Goal: Answer question/provide support: Share knowledge or assist other users

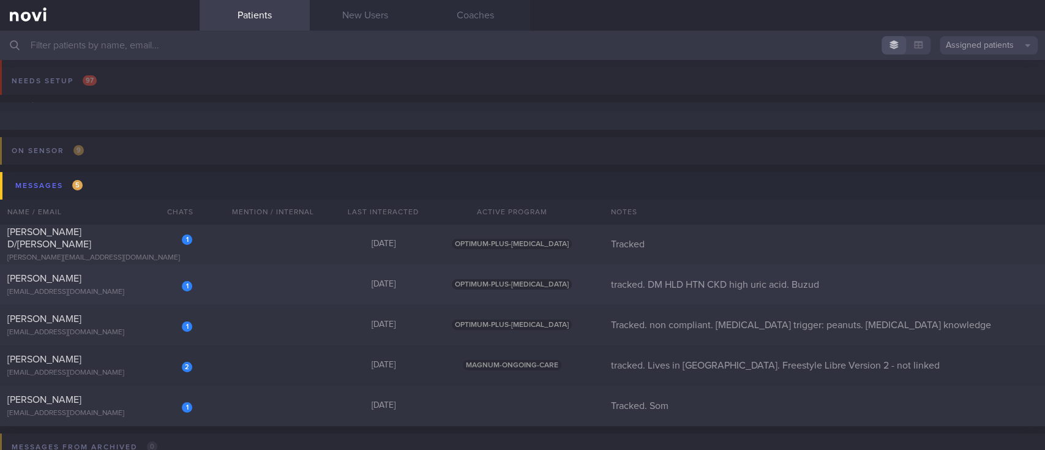
scroll to position [81, 0]
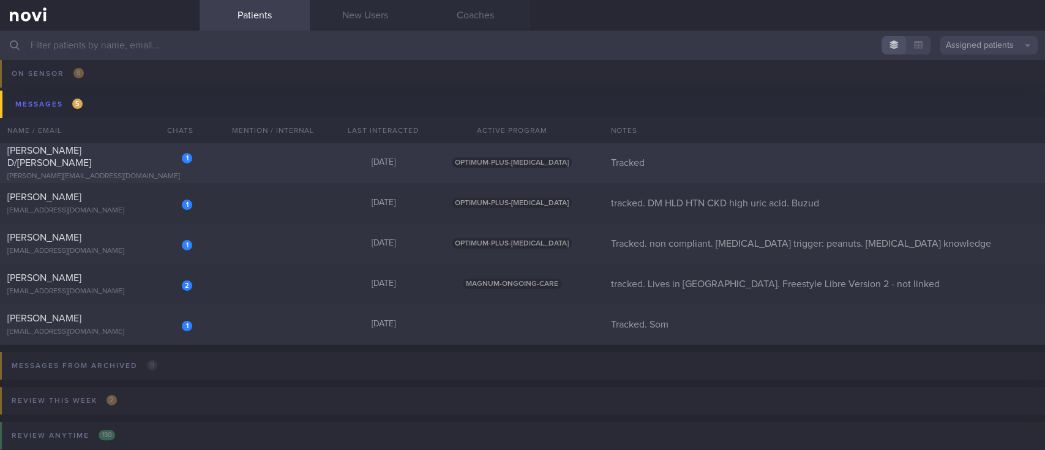
click at [294, 159] on div "1 [PERSON_NAME] D/O Gunasegaran [EMAIL_ADDRESS][DOMAIN_NAME] [DATE] OPTIMUM-PLU…" at bounding box center [522, 163] width 1045 height 40
select select "8"
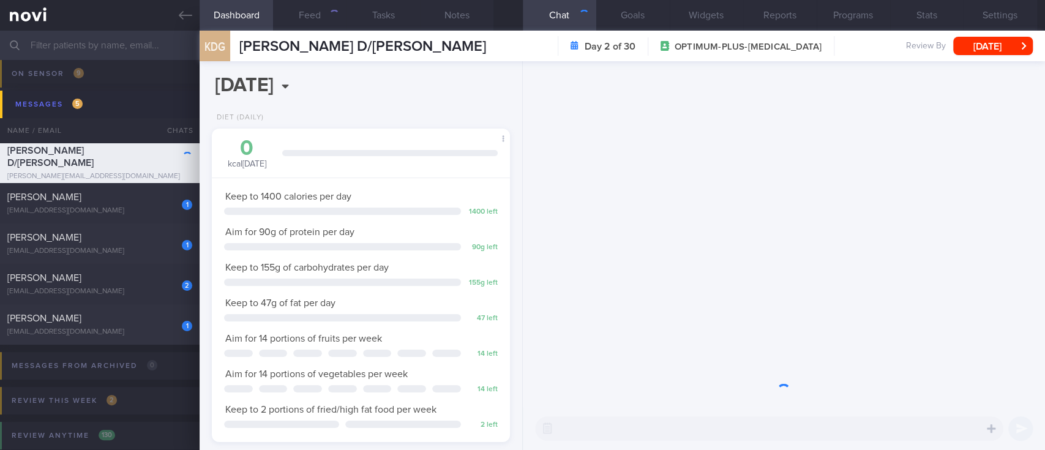
scroll to position [149, 263]
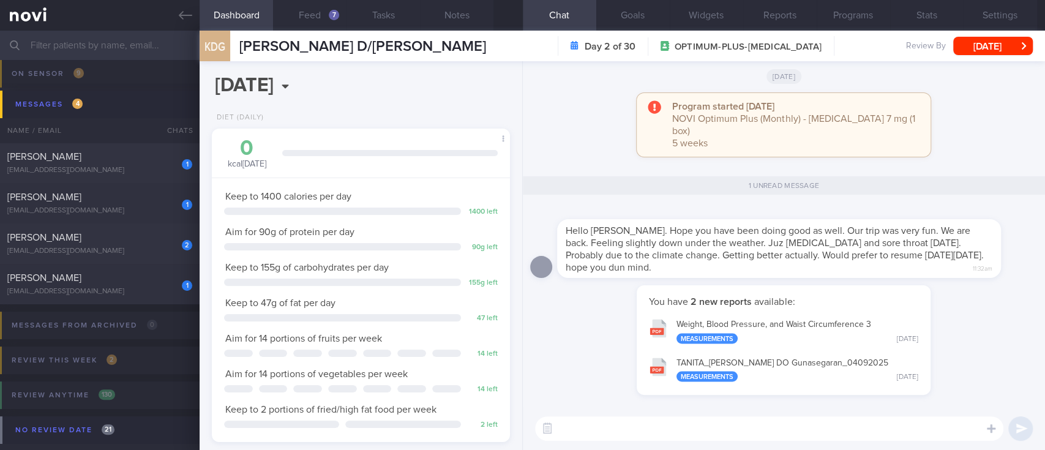
click at [688, 430] on textarea at bounding box center [769, 428] width 468 height 24
click at [678, 426] on textarea at bounding box center [769, 428] width 468 height 24
type textarea "Of course, we can start [DATE] :)"
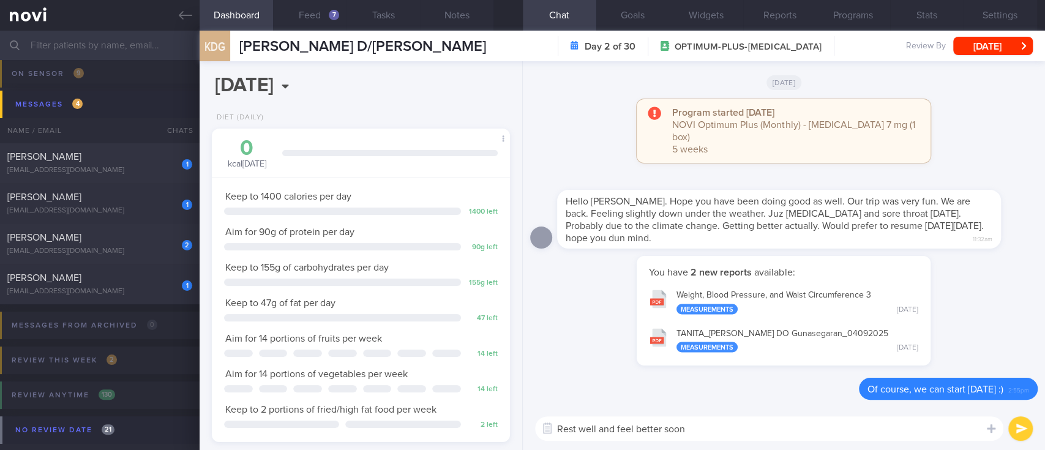
type textarea "Rest well and feel better soon!"
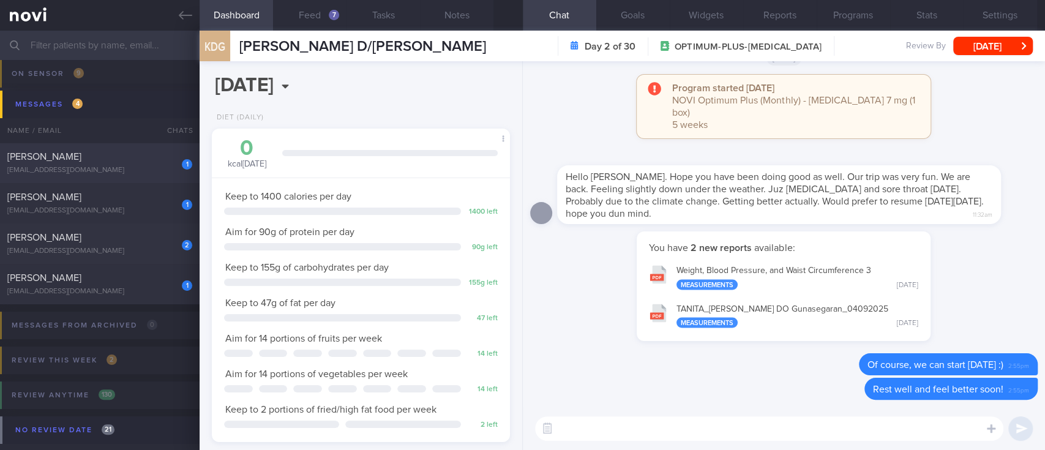
click at [106, 161] on div "[PERSON_NAME]" at bounding box center [98, 157] width 182 height 12
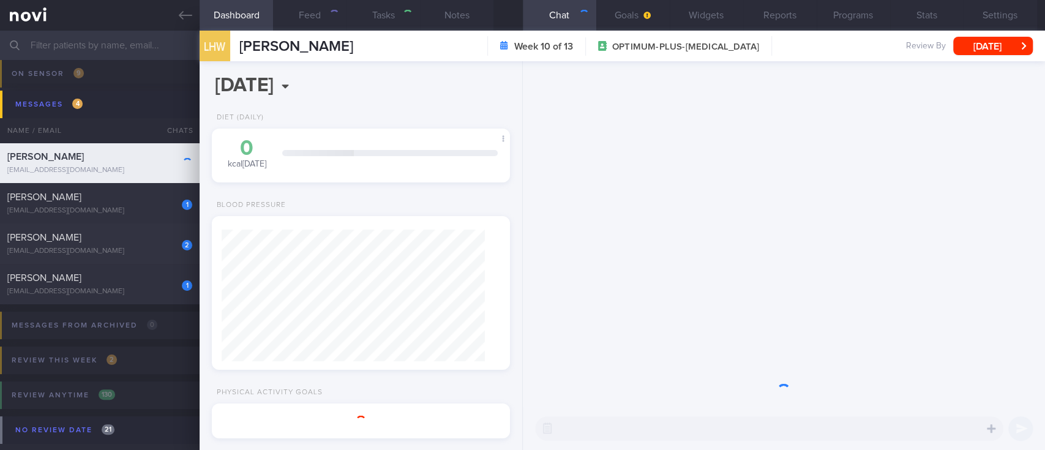
select select "7"
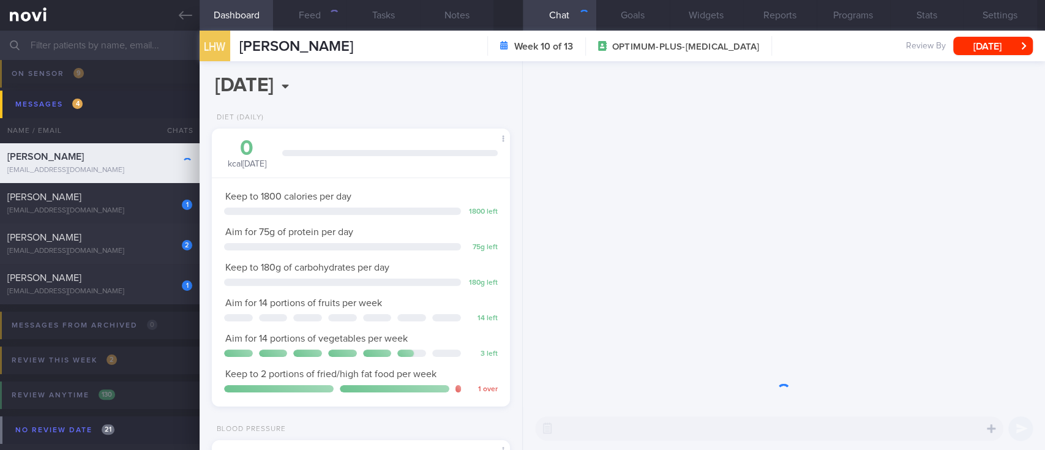
scroll to position [132, 263]
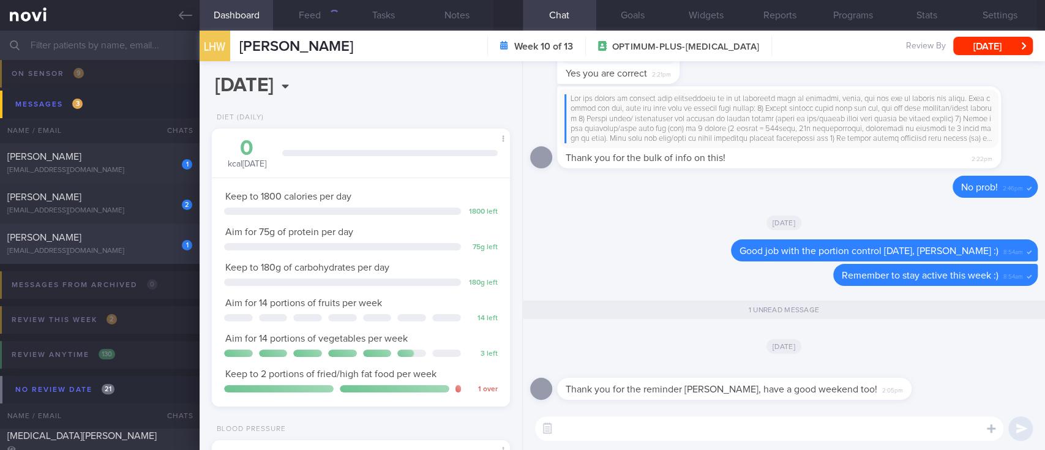
click at [125, 254] on div "[EMAIL_ADDRESS][DOMAIN_NAME]" at bounding box center [99, 251] width 185 height 9
type input "Tracked. Som"
select select "8"
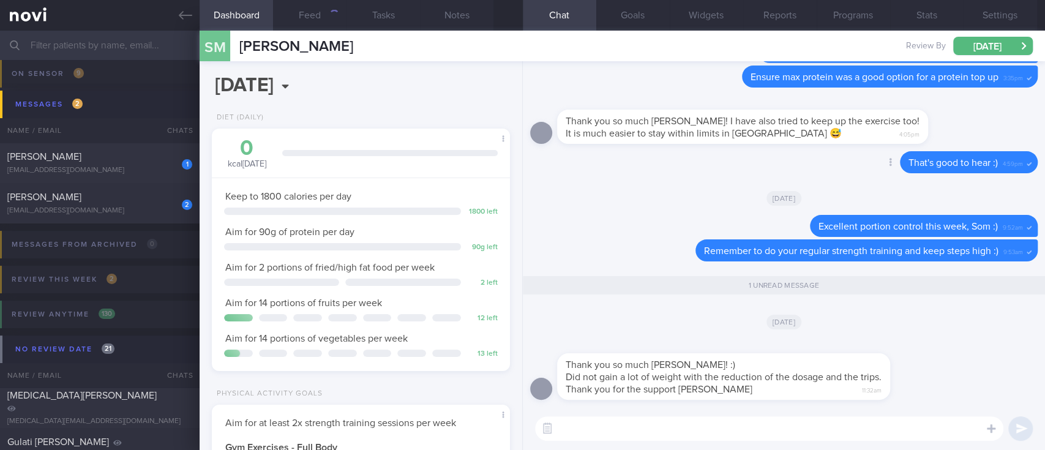
scroll to position [149, 263]
click at [691, 429] on textarea at bounding box center [769, 428] width 468 height 24
type textarea "W"
type textarea "Happy to help :)"
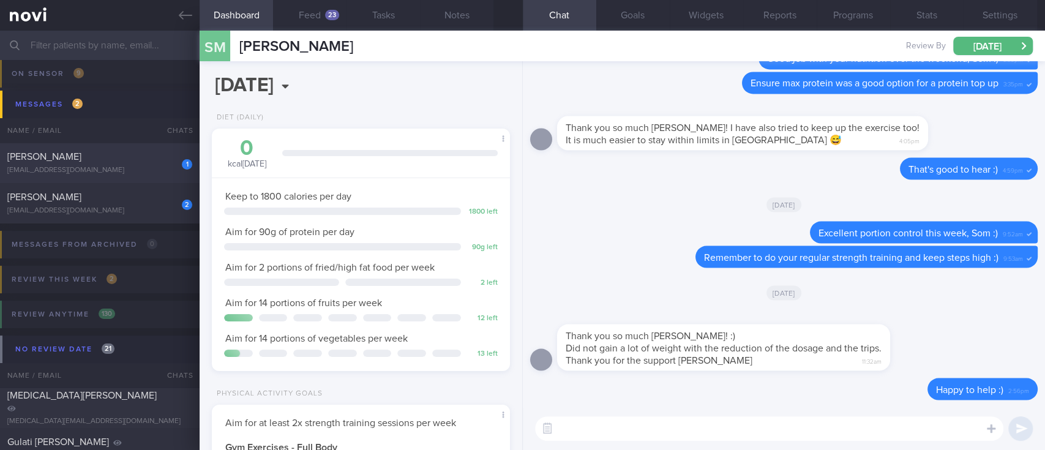
click at [132, 154] on div "[PERSON_NAME]" at bounding box center [98, 157] width 182 height 12
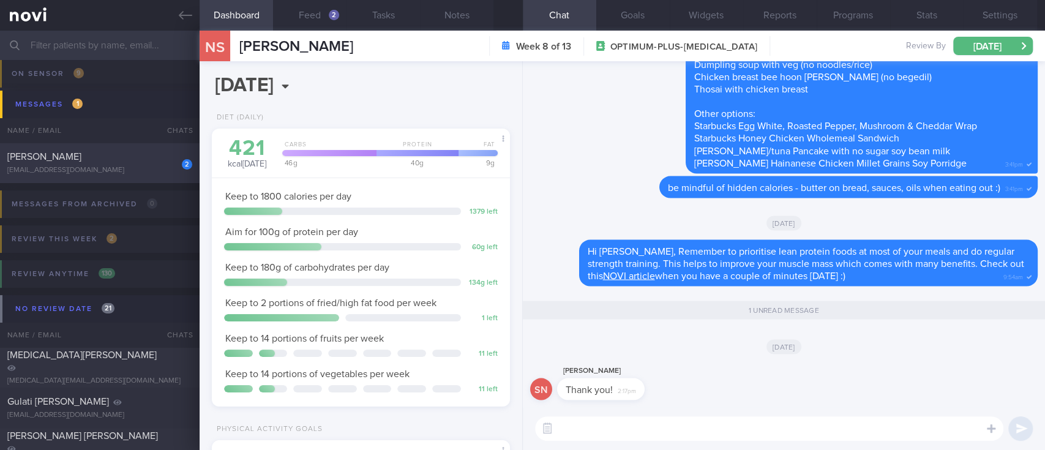
click at [108, 175] on div "2 [PERSON_NAME] [EMAIL_ADDRESS][DOMAIN_NAME] [DATE] MAGNUM-ONGOING-CARE tracked…" at bounding box center [522, 163] width 1045 height 40
type input "tracked. Lives in [GEOGRAPHIC_DATA]. Freestyle Libre Version 2 - not linked"
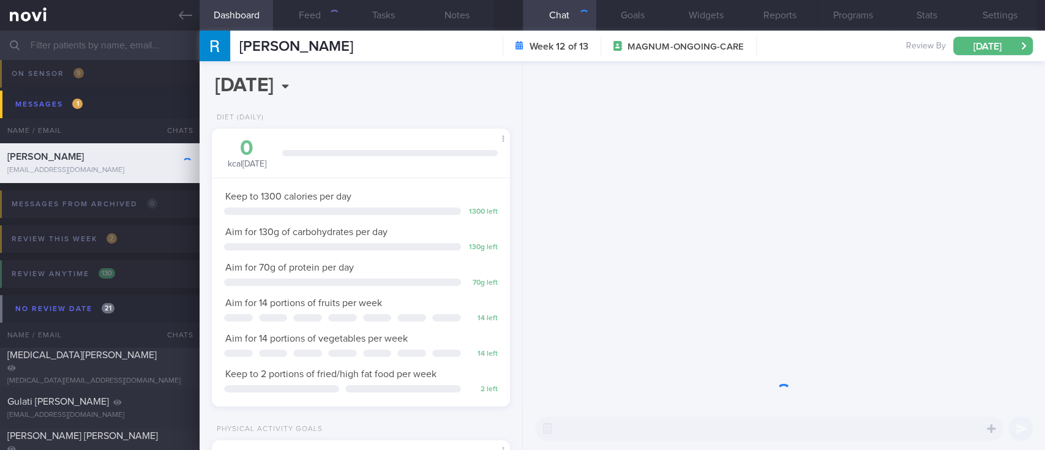
scroll to position [132, 263]
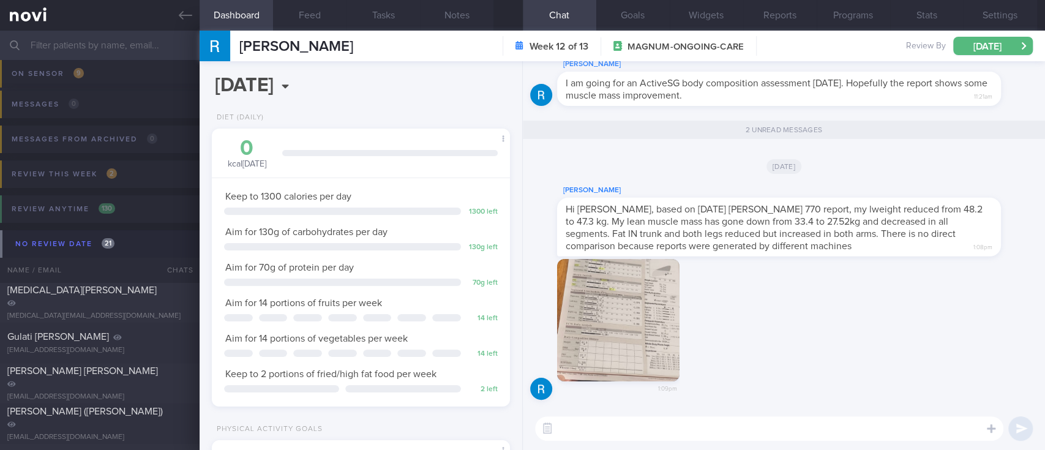
click at [735, 421] on textarea at bounding box center [769, 428] width 468 height 24
type textarea "I"
click at [620, 326] on button "button" at bounding box center [618, 320] width 122 height 122
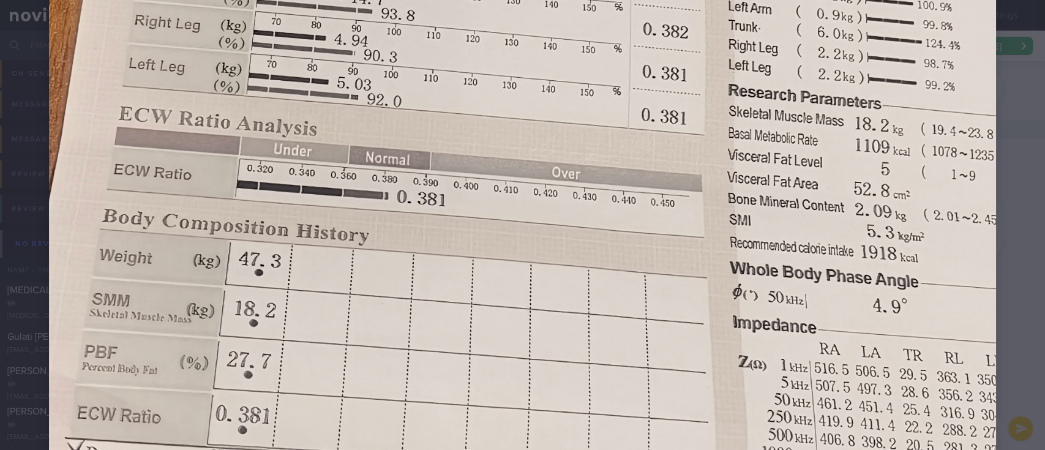
scroll to position [980, 0]
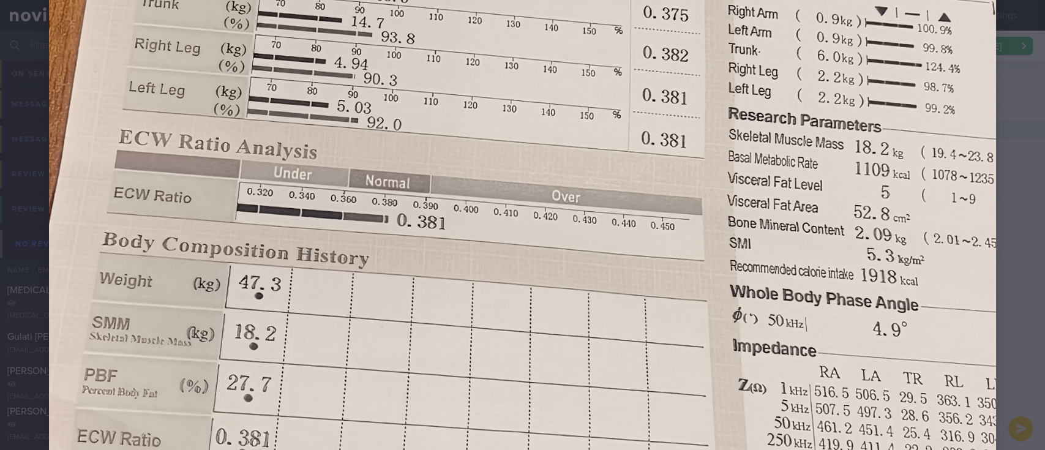
drag, startPoint x: 850, startPoint y: 340, endPoint x: 942, endPoint y: 331, distance: 92.9
click at [851, 340] on img at bounding box center [522, 109] width 947 height 2081
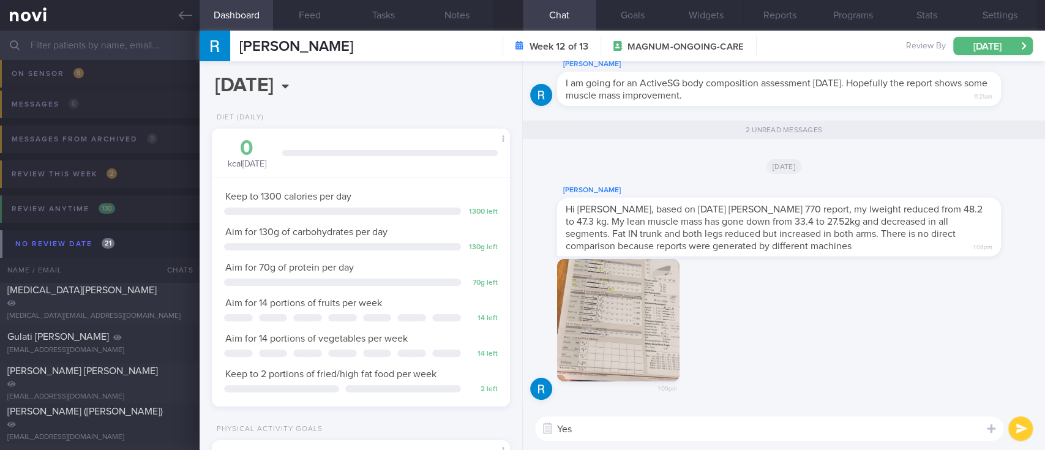
click at [958, 343] on div "1:09pm" at bounding box center [784, 333] width 508 height 149
drag, startPoint x: 698, startPoint y: 426, endPoint x: 690, endPoint y: 426, distance: 8.0
click at [690, 426] on textarea "Yes" at bounding box center [769, 428] width 468 height 24
drag, startPoint x: 588, startPoint y: 429, endPoint x: 427, endPoint y: 429, distance: 160.4
click at [427, 429] on div "Dashboard Feed Tasks Notes Chat 2 Goals Widgets Reports Programs Stats Settings…" at bounding box center [623, 240] width 846 height 419
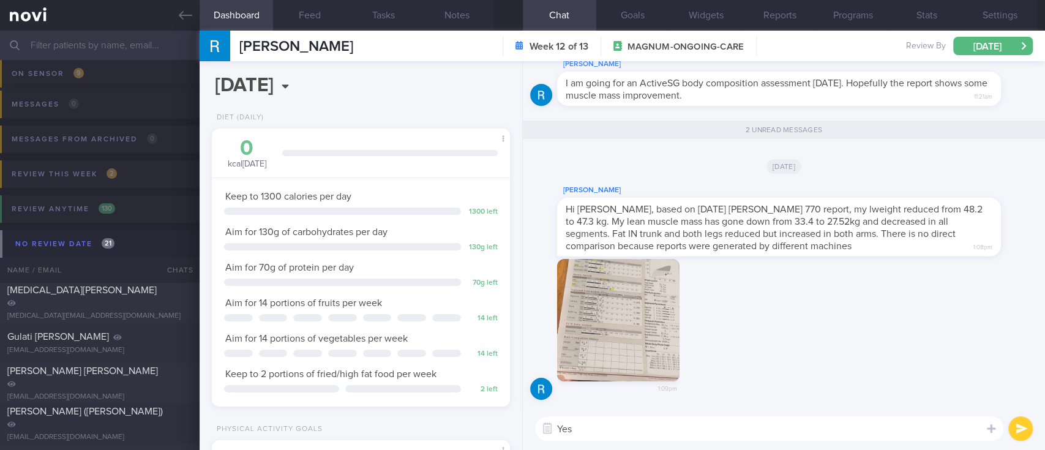
type textarea "Y"
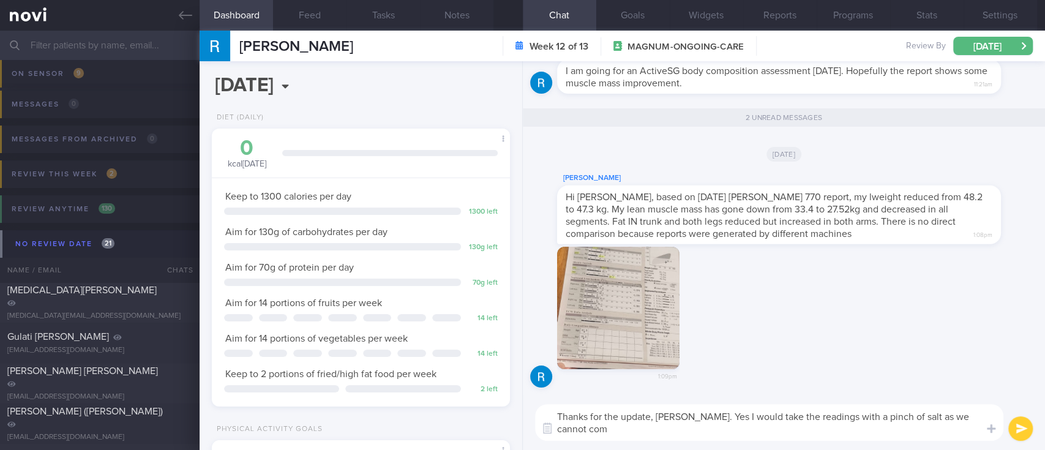
scroll to position [0, 0]
type textarea "Thanks for the update, [PERSON_NAME]. Yes I would take the readings with a pinc…"
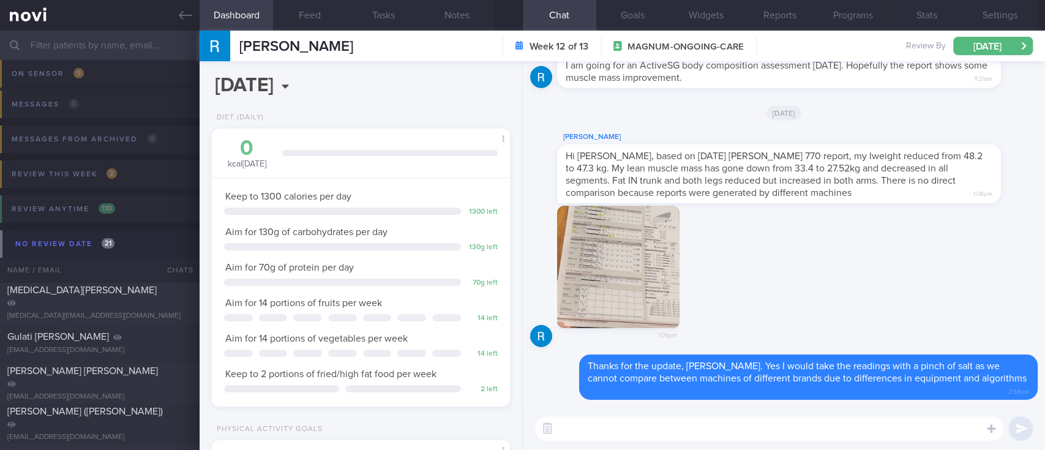
type textarea "T"
type textarea "B"
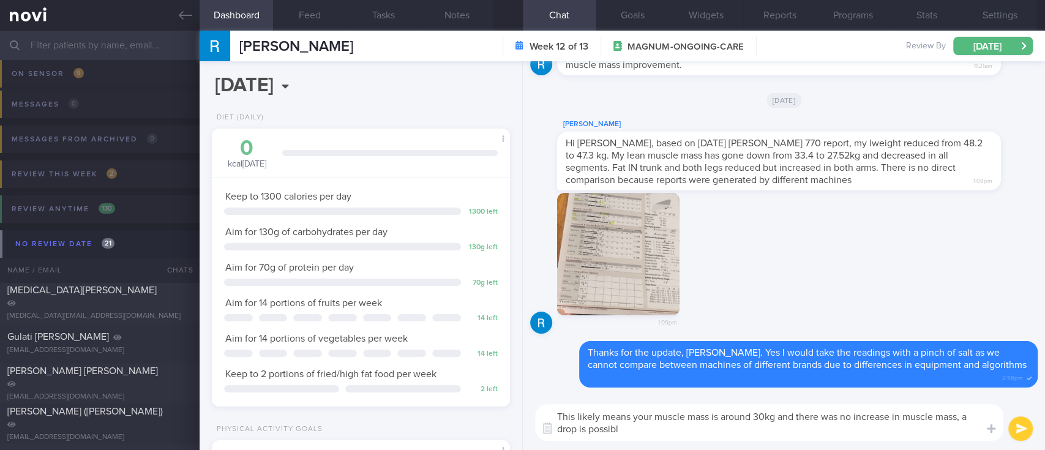
type textarea "This likely means your muscle mass is around 30kg and there was no increase in …"
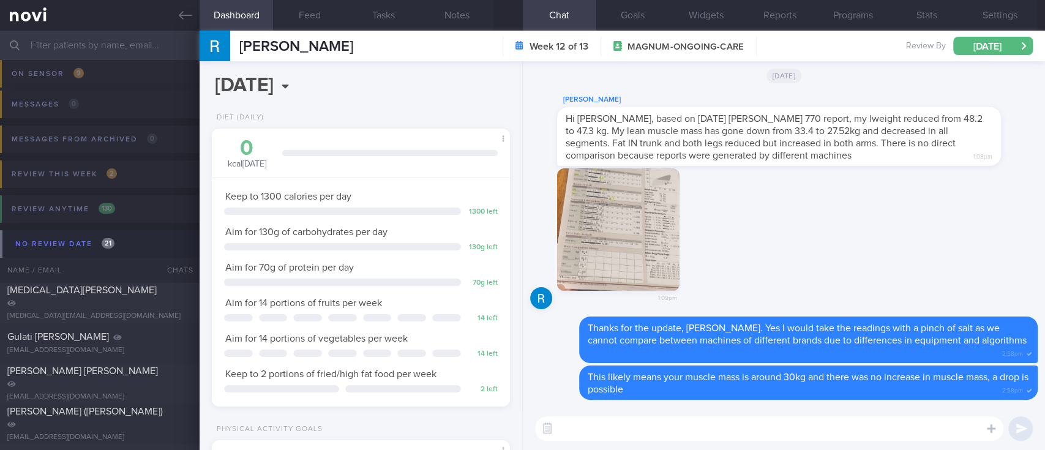
click at [723, 425] on textarea at bounding box center [769, 428] width 468 height 24
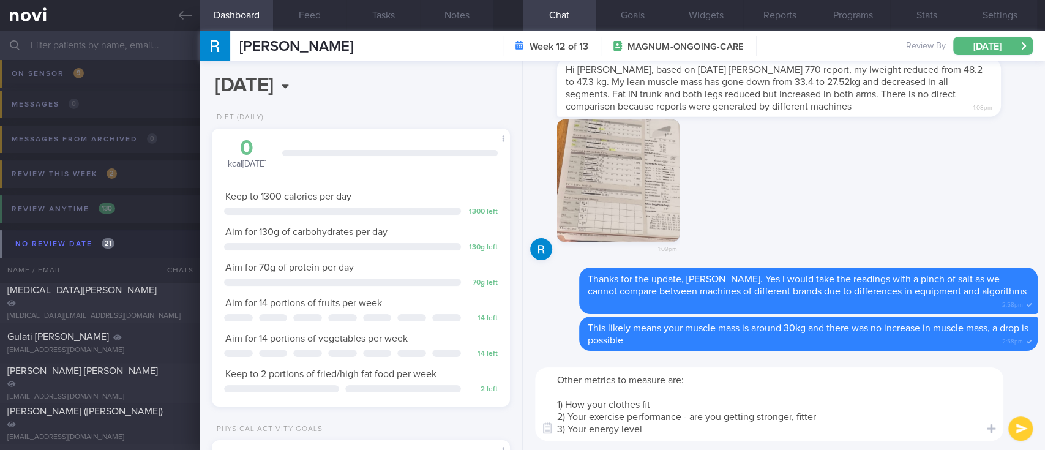
type textarea "Other metrics to measure are: 1) How your clothes fit 2) Your exercise performa…"
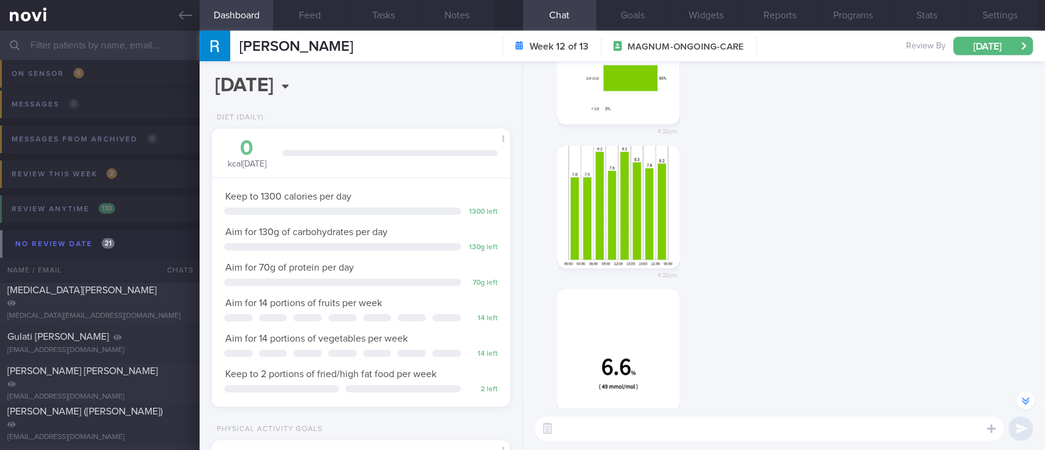
scroll to position [-3757, 0]
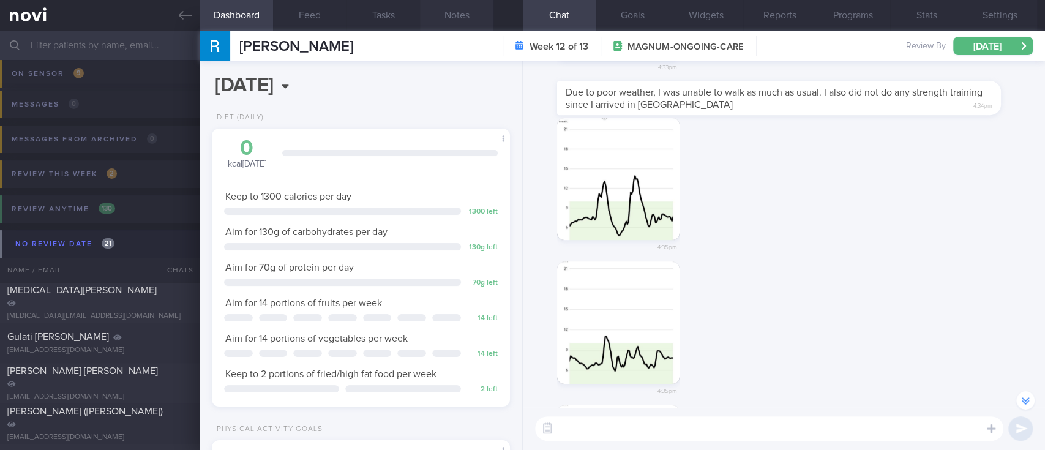
click at [460, 23] on button "Notes" at bounding box center [456, 15] width 73 height 31
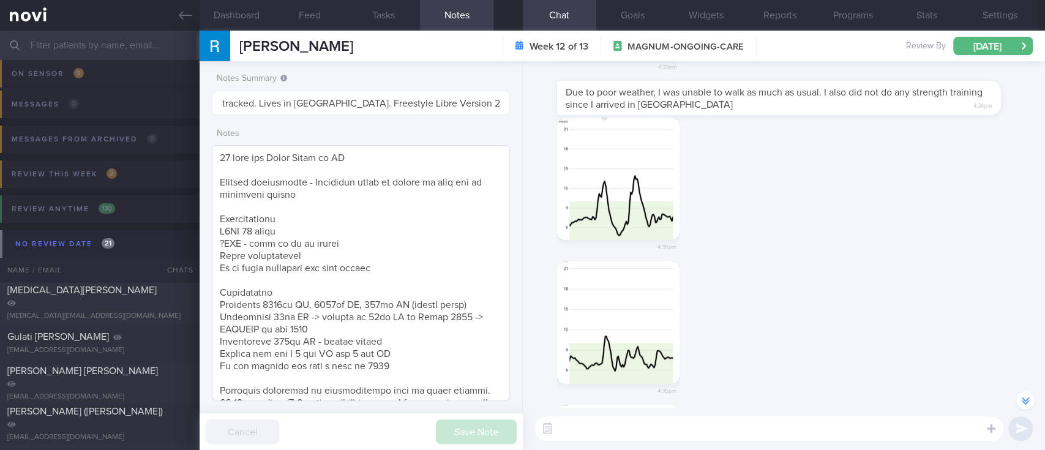
scroll to position [186, 0]
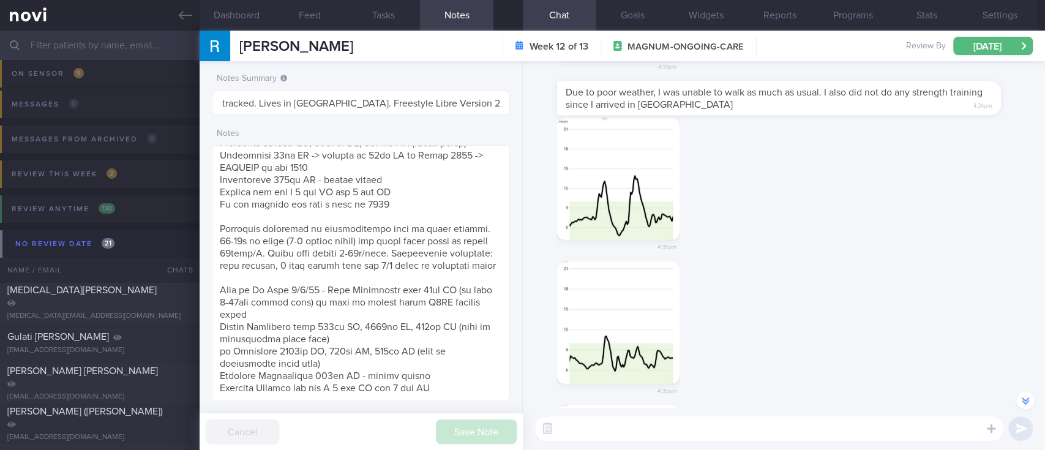
click at [593, 434] on textarea at bounding box center [769, 428] width 468 height 24
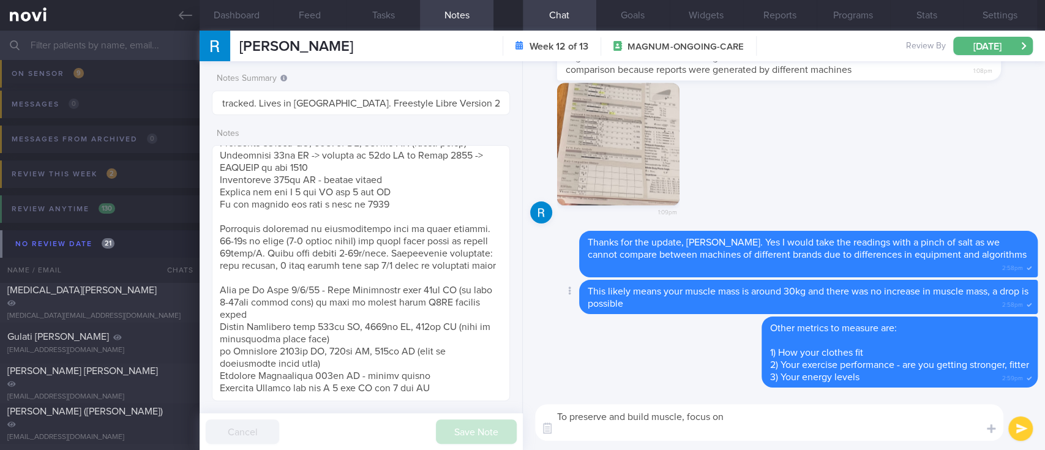
scroll to position [0, 0]
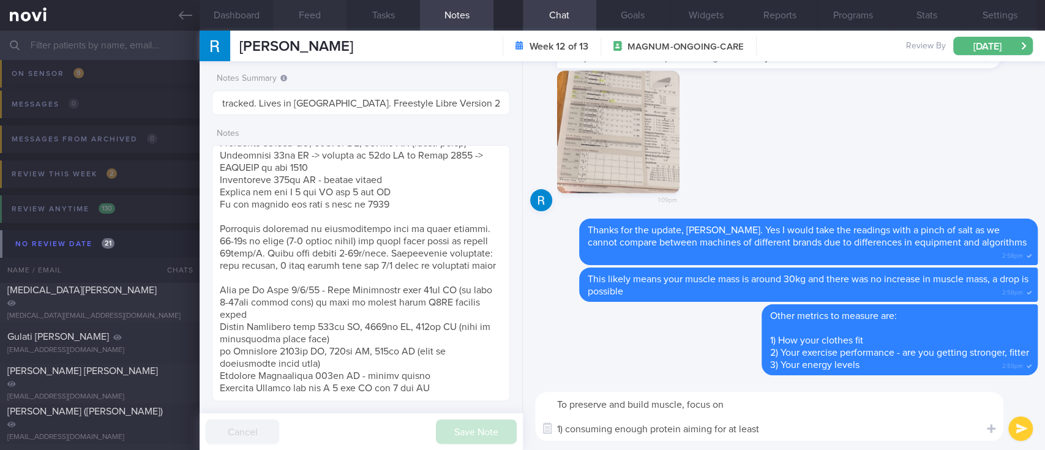
click at [316, 17] on button "Feed" at bounding box center [309, 15] width 73 height 31
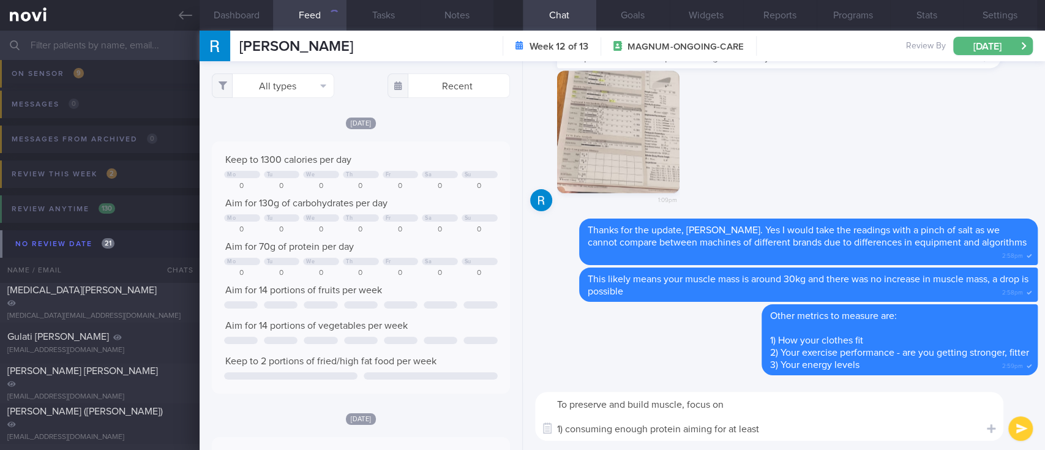
click at [779, 430] on textarea "To preserve and build muscle, focus on 1) consuming enough protein aiming for a…" at bounding box center [769, 416] width 468 height 49
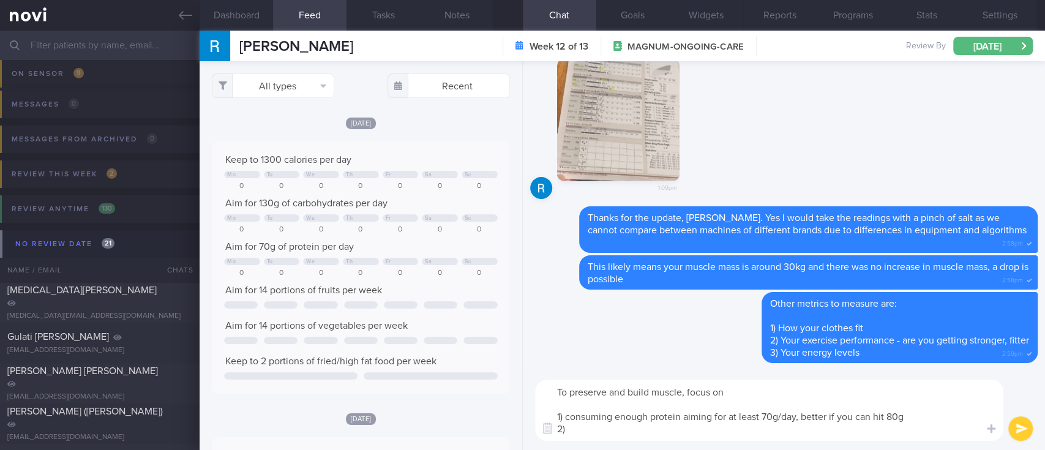
click at [920, 413] on textarea "To preserve and build muscle, focus on 1) consuming enough protein aiming for a…" at bounding box center [769, 410] width 468 height 61
click at [901, 430] on textarea "To preserve and build muscle, focus on 1) consuming enough protein aiming for a…" at bounding box center [769, 410] width 468 height 61
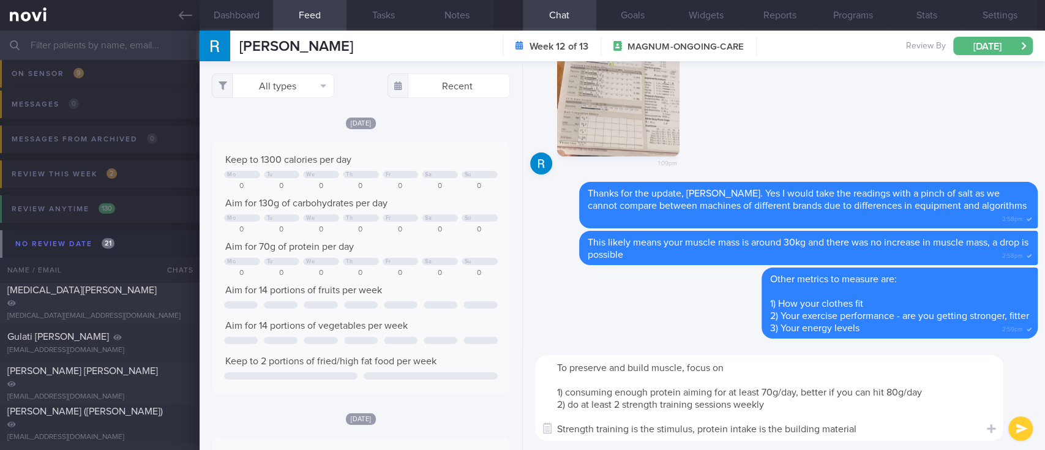
click at [754, 427] on textarea "To preserve and build muscle, focus on 1) consuming enough protein aiming for a…" at bounding box center [769, 398] width 468 height 86
click at [740, 427] on textarea "To preserve and build muscle, focus on 1) consuming enough protein aiming for a…" at bounding box center [769, 398] width 468 height 86
click at [828, 431] on textarea "To preserve and build muscle, focus on 1) consuming enough protein aiming for a…" at bounding box center [769, 398] width 468 height 86
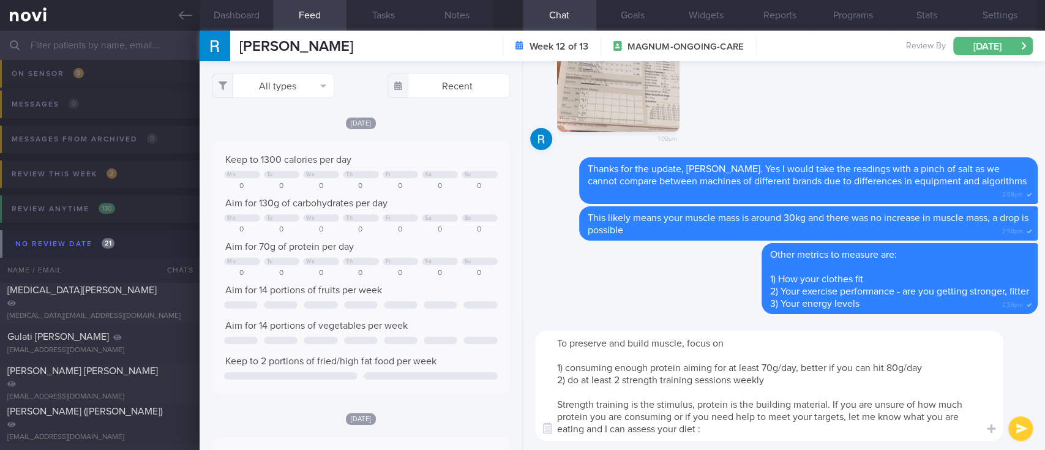
type textarea "To preserve and build muscle, focus on 1) consuming enough protein aiming for a…"
